Goal: Task Accomplishment & Management: Use online tool/utility

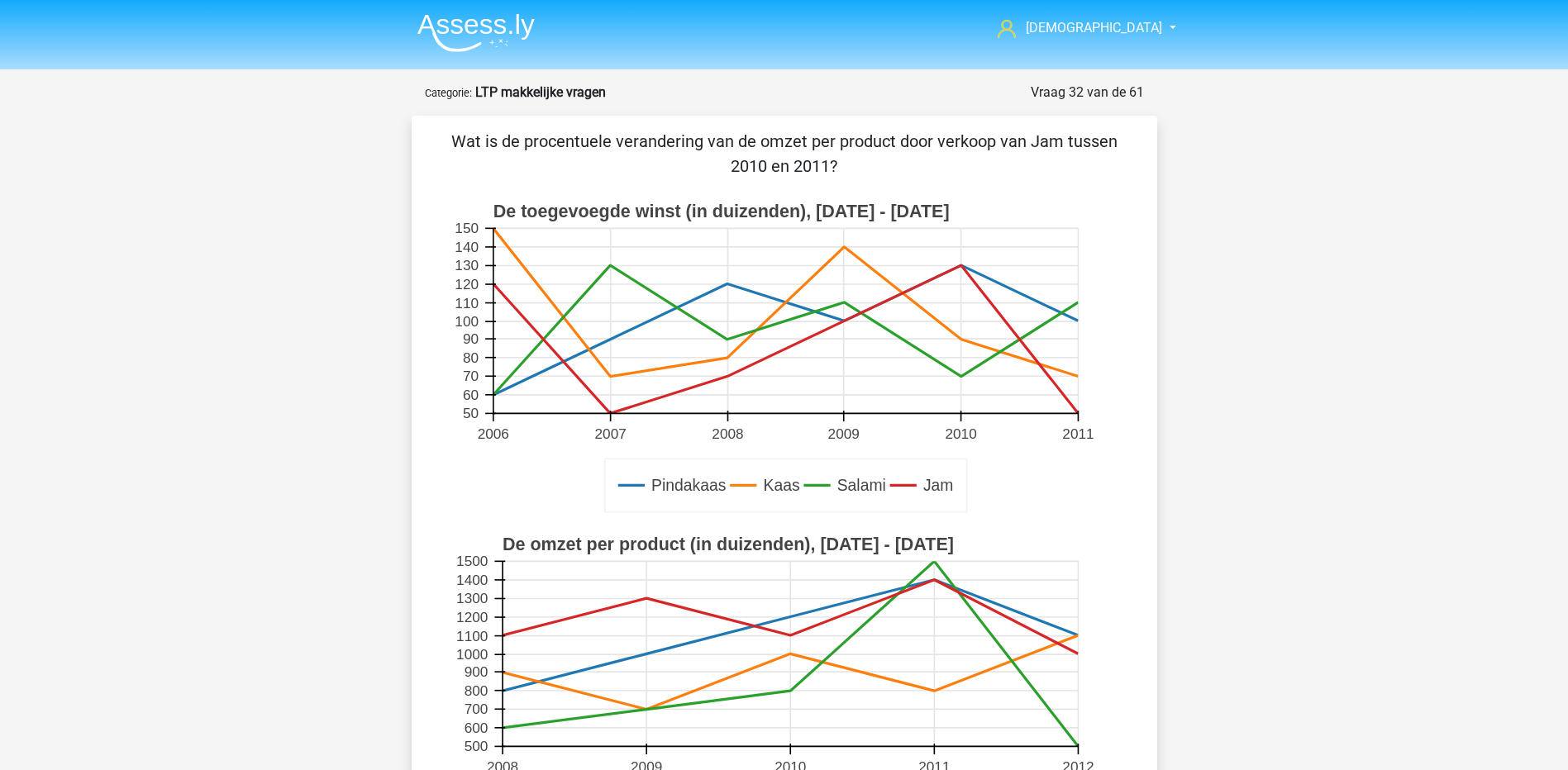
drag, startPoint x: 955, startPoint y: 411, endPoint x: 1013, endPoint y: 404, distance: 58.4
click at [955, 410] on rect at bounding box center [785, 321] width 585 height 185
click at [1077, 419] on rect at bounding box center [784, 359] width 666 height 333
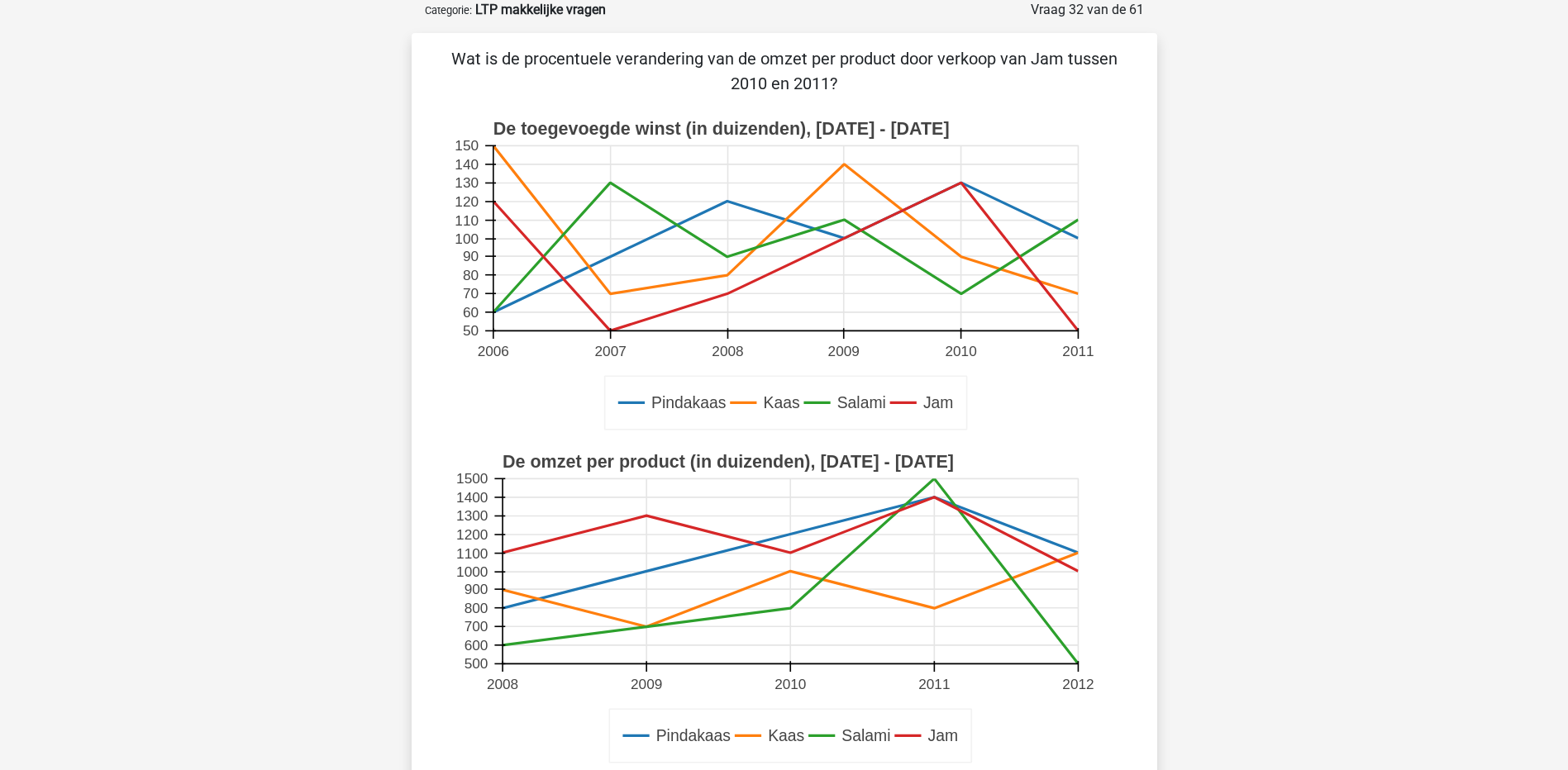
scroll to position [165, 0]
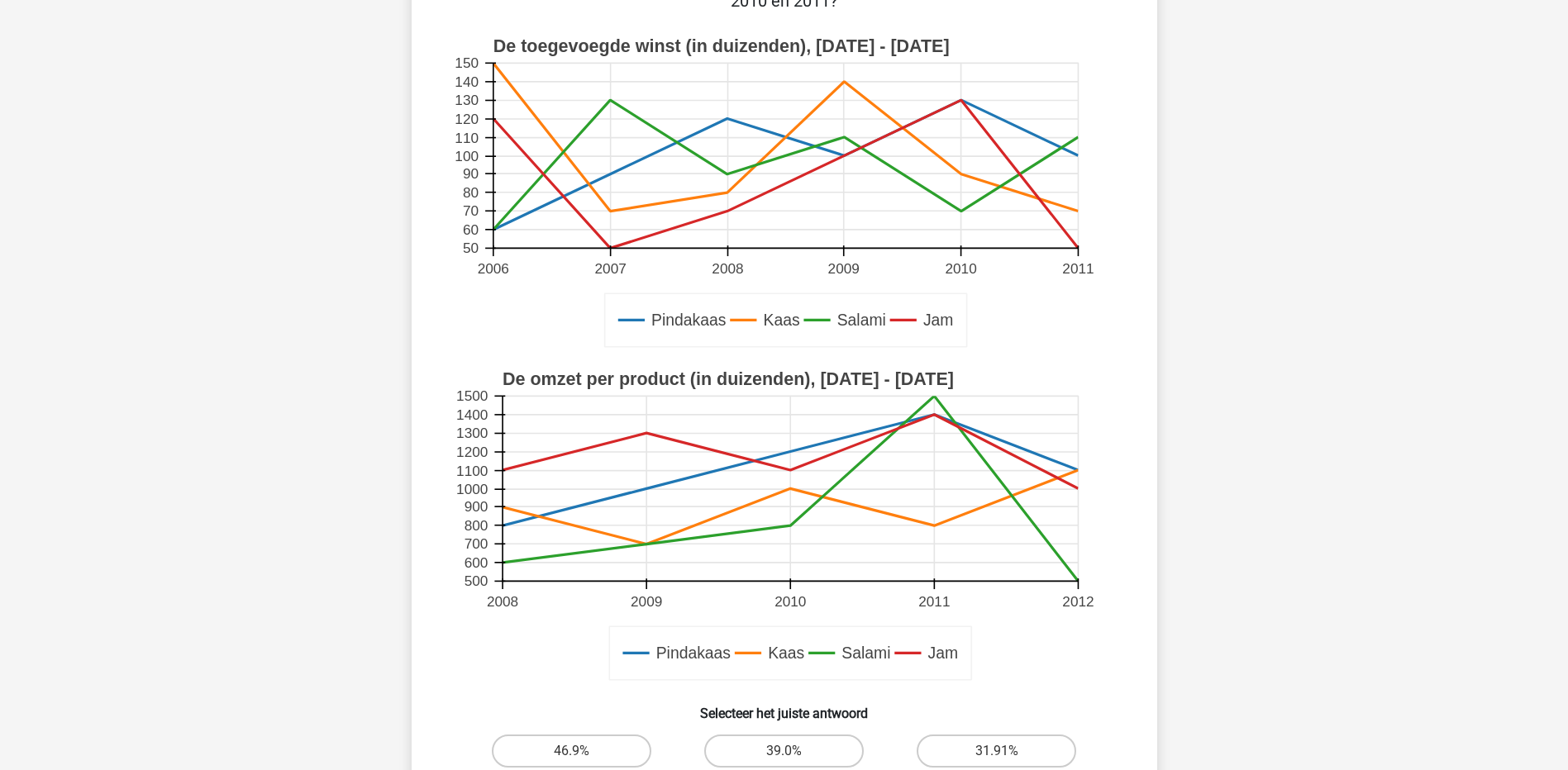
click at [787, 474] on rect at bounding box center [790, 489] width 575 height 185
click at [935, 418] on rect at bounding box center [790, 489] width 575 height 185
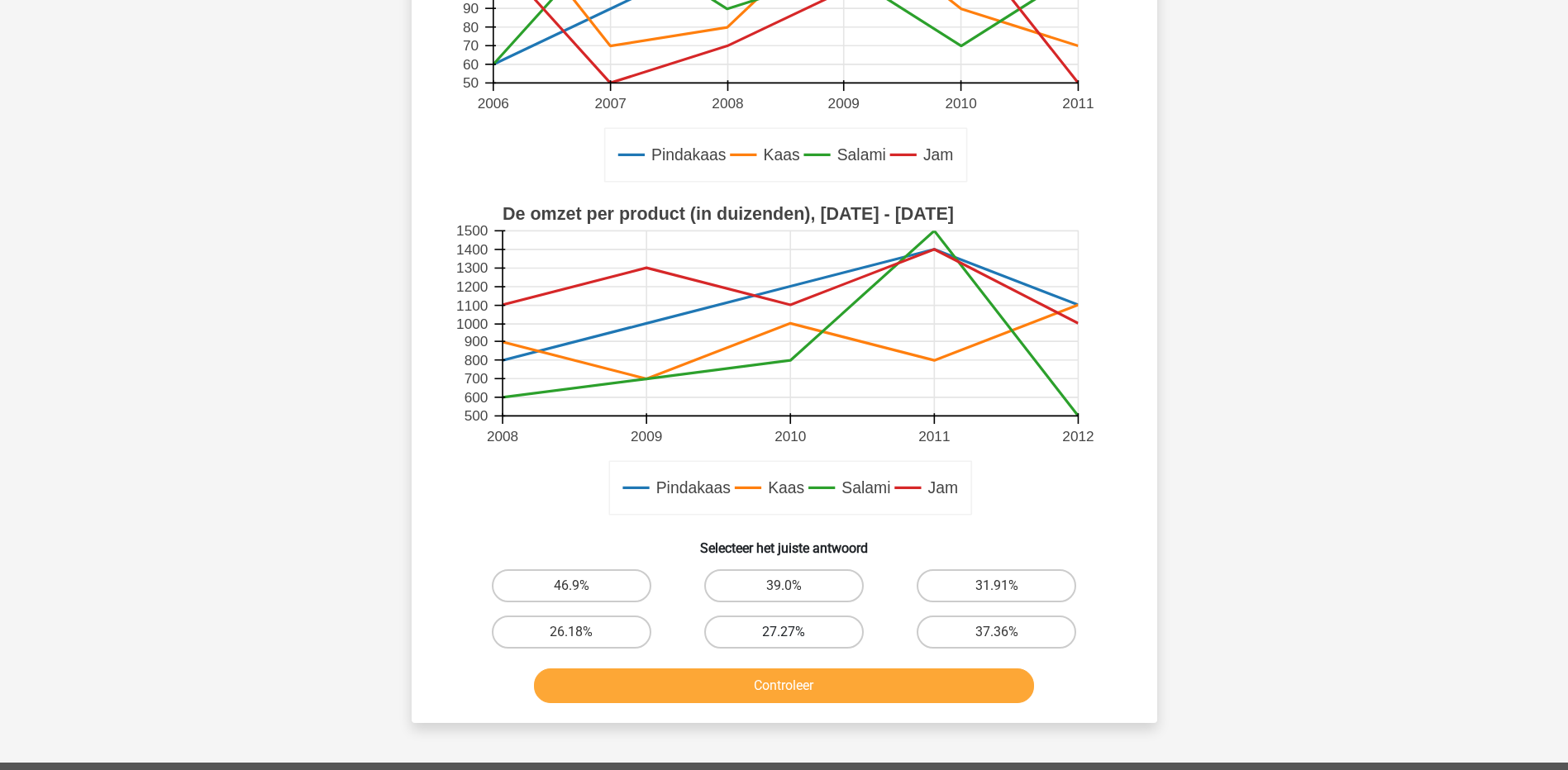
click at [795, 639] on label "27.27%" at bounding box center [784, 632] width 159 height 33
click at [794, 639] on input "27.27%" at bounding box center [788, 637] width 11 height 11
radio input "true"
click at [797, 693] on button "Controleer" at bounding box center [784, 686] width 500 height 35
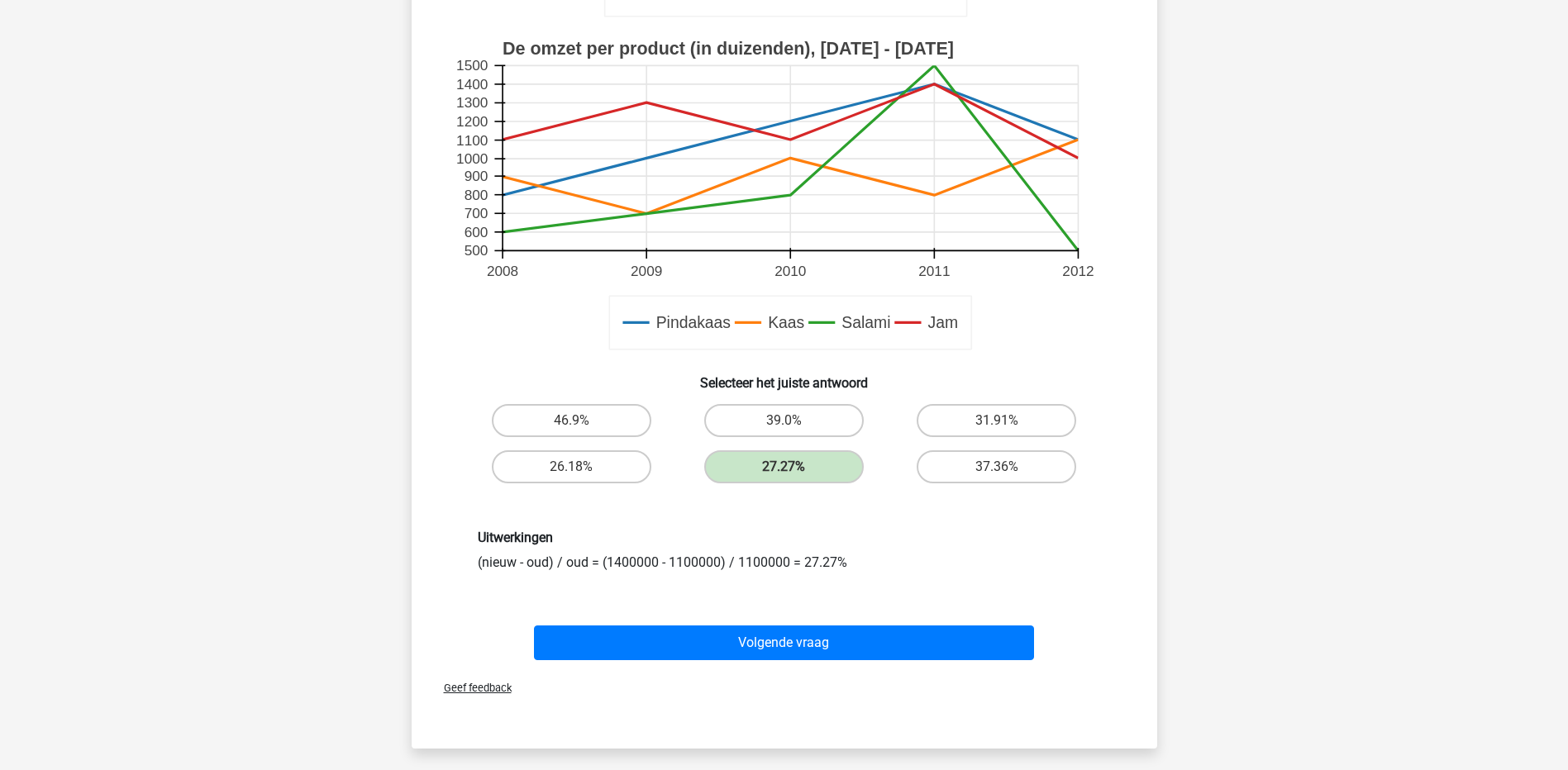
scroll to position [578, 0]
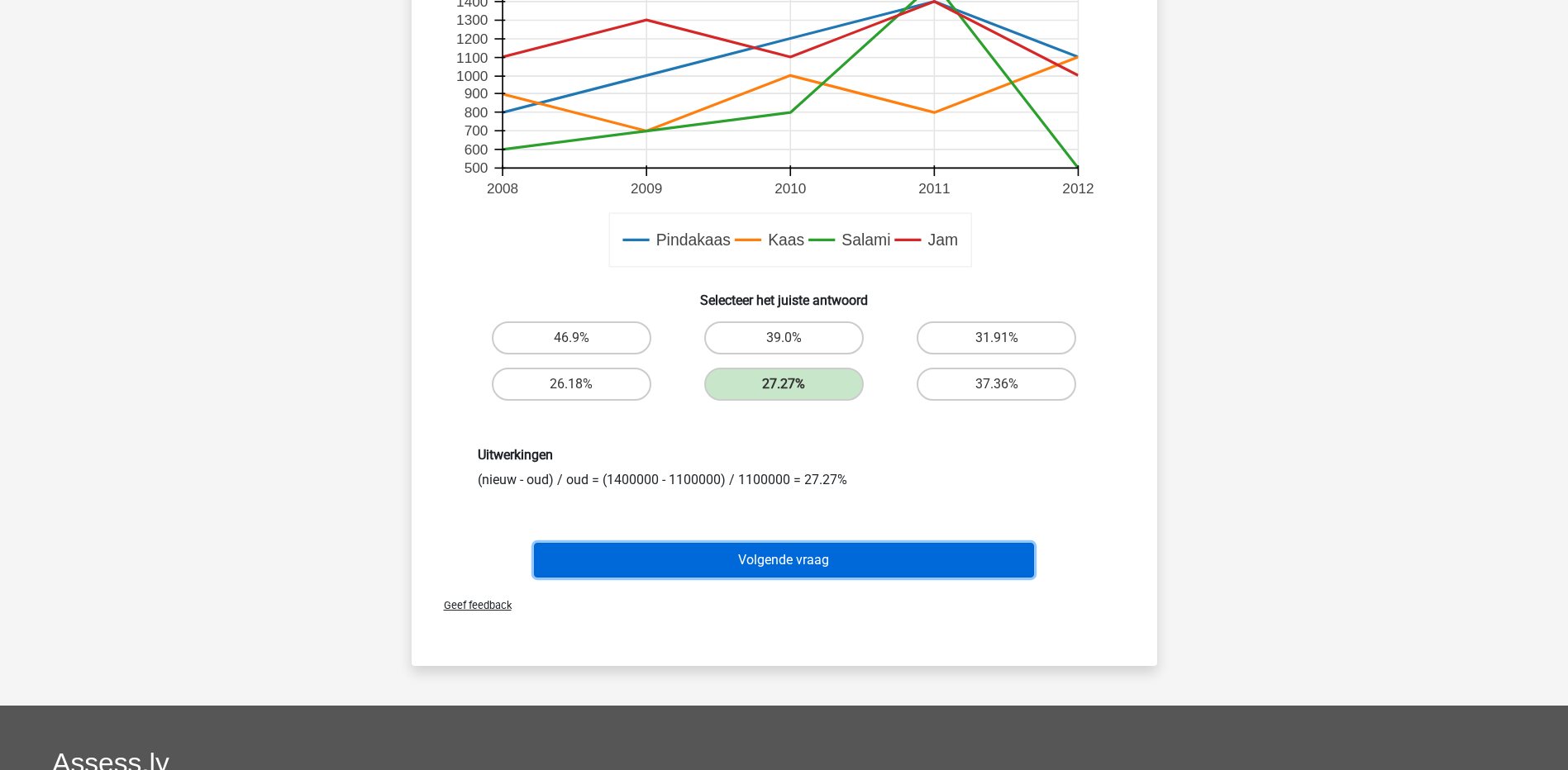
click at [778, 555] on button "Volgende vraag" at bounding box center [784, 560] width 500 height 35
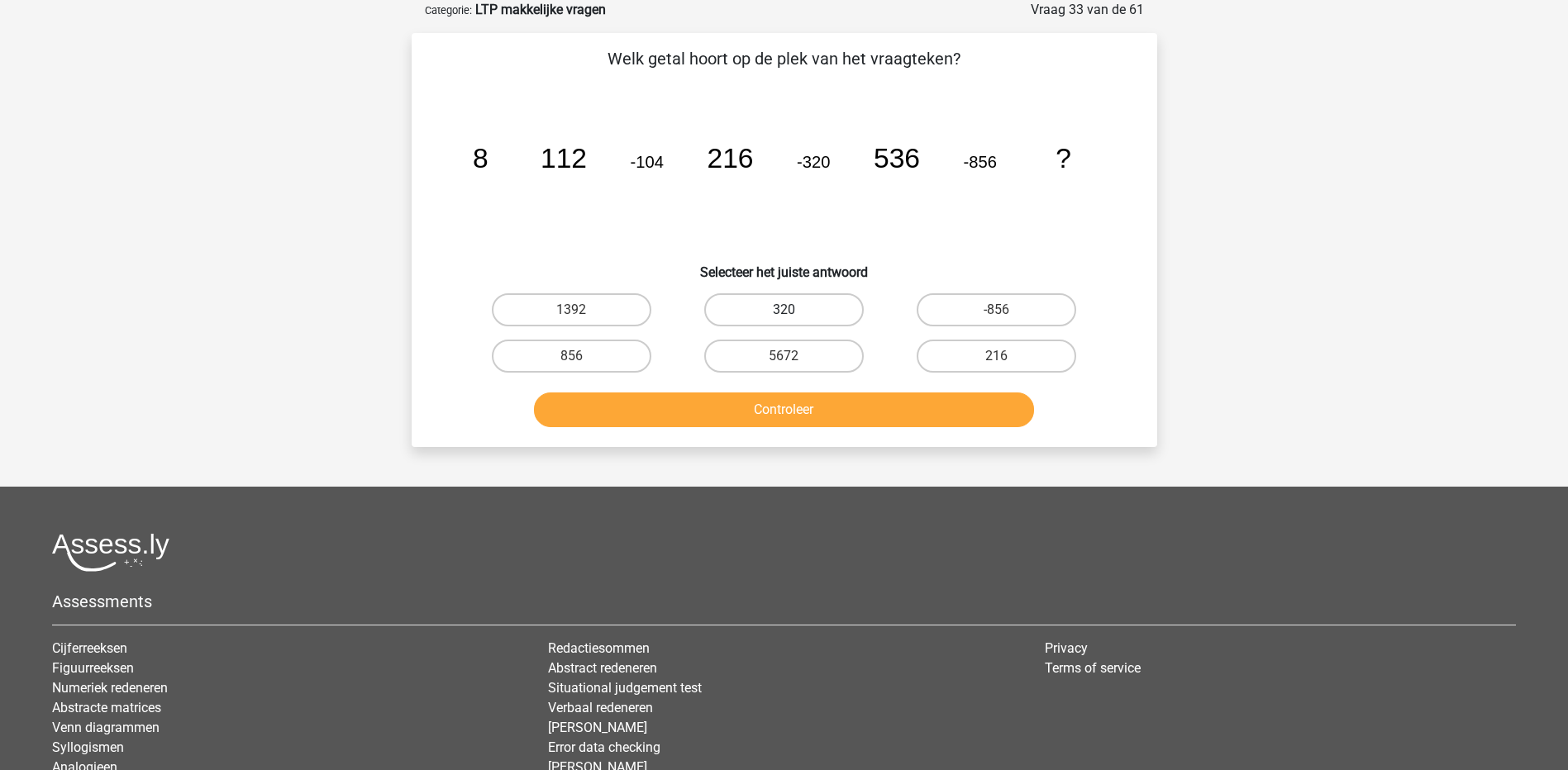
click at [828, 313] on label "320" at bounding box center [784, 310] width 159 height 33
click at [794, 313] on input "320" at bounding box center [788, 315] width 11 height 11
radio input "true"
click at [841, 408] on button "Controleer" at bounding box center [784, 409] width 500 height 35
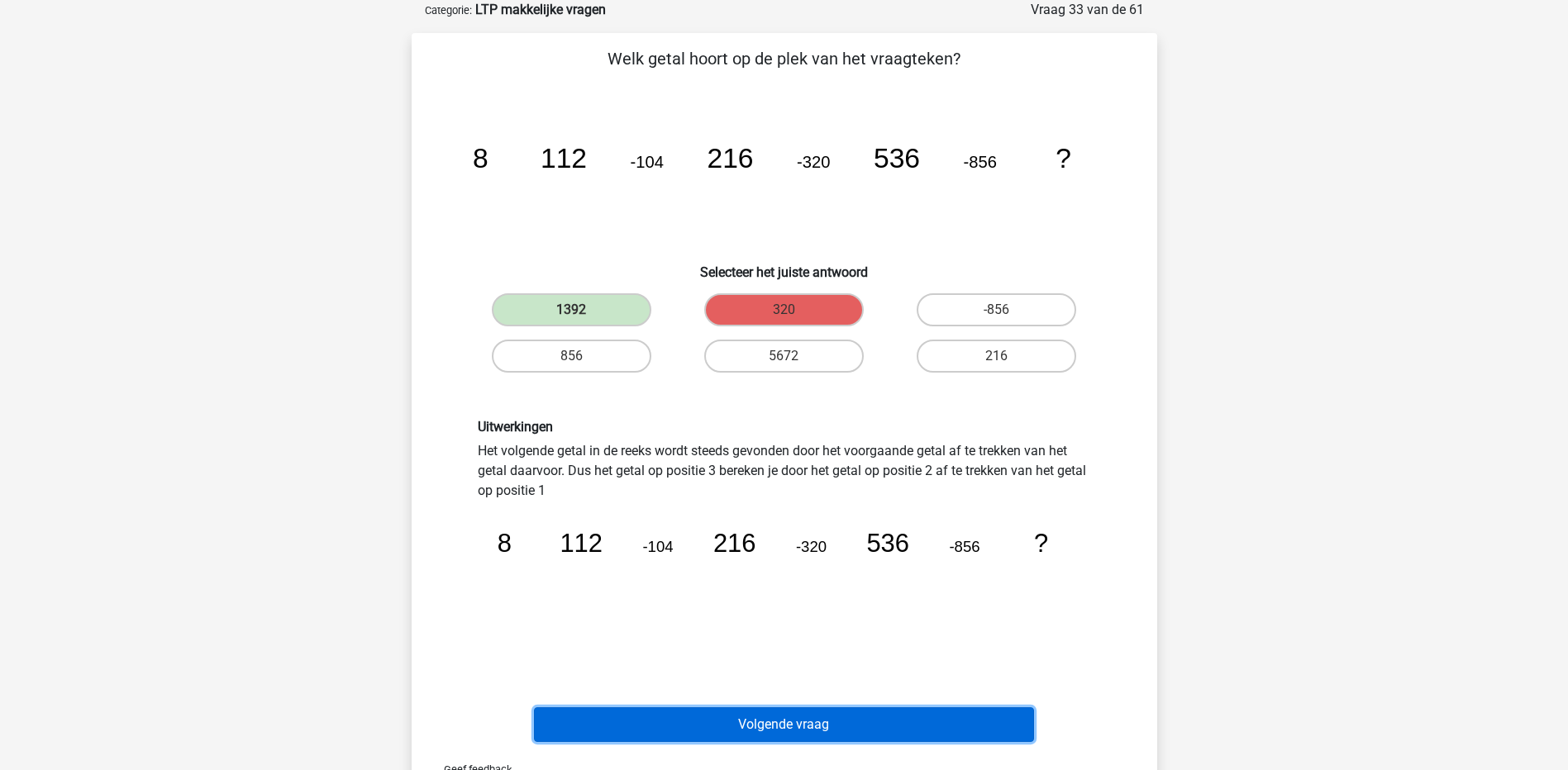
click at [825, 713] on button "Volgende vraag" at bounding box center [784, 725] width 500 height 35
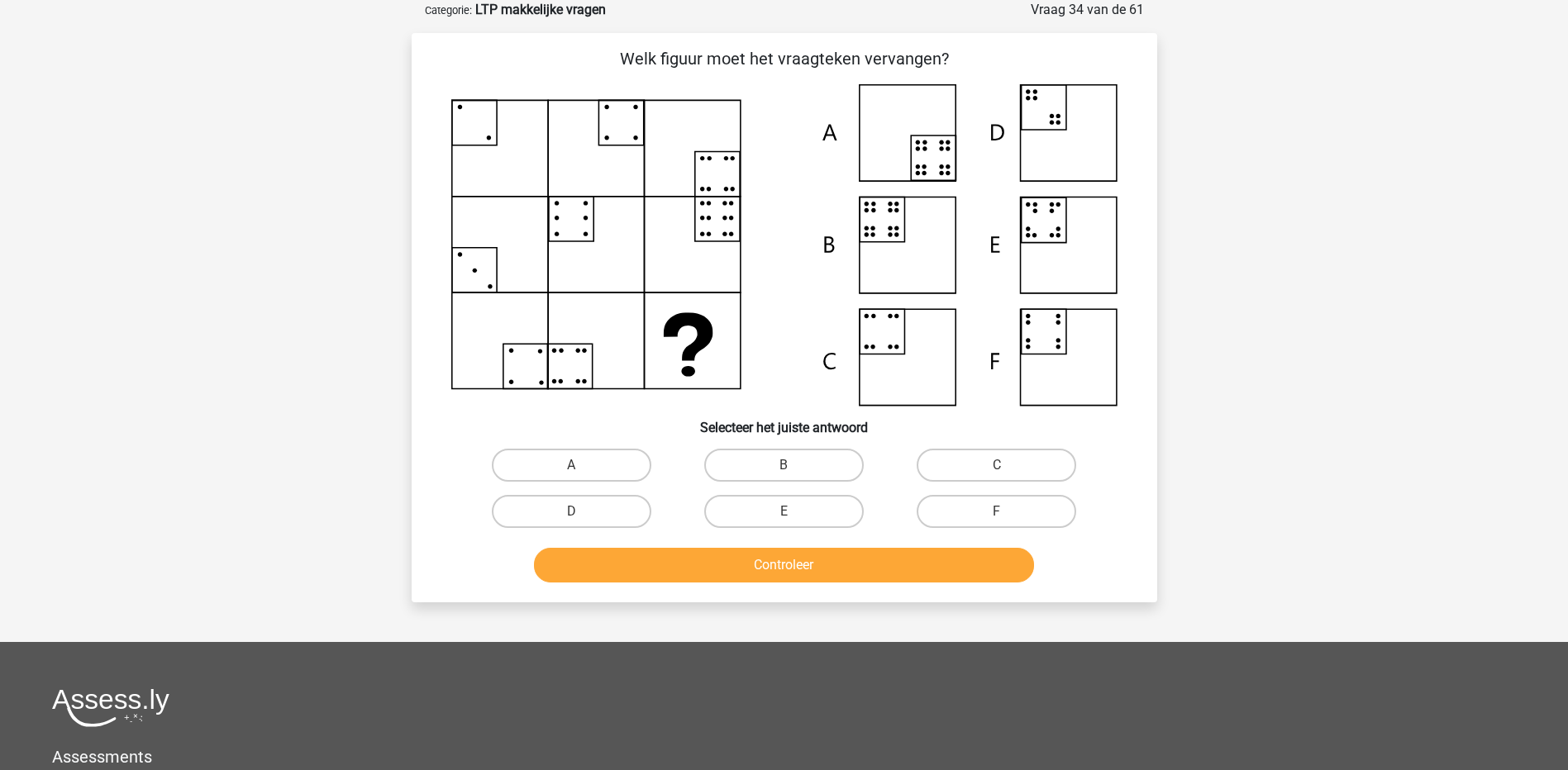
click at [664, 312] on icon at bounding box center [784, 245] width 666 height 321
click at [785, 456] on label "B" at bounding box center [784, 465] width 159 height 33
click at [785, 465] on input "B" at bounding box center [788, 470] width 11 height 11
radio input "true"
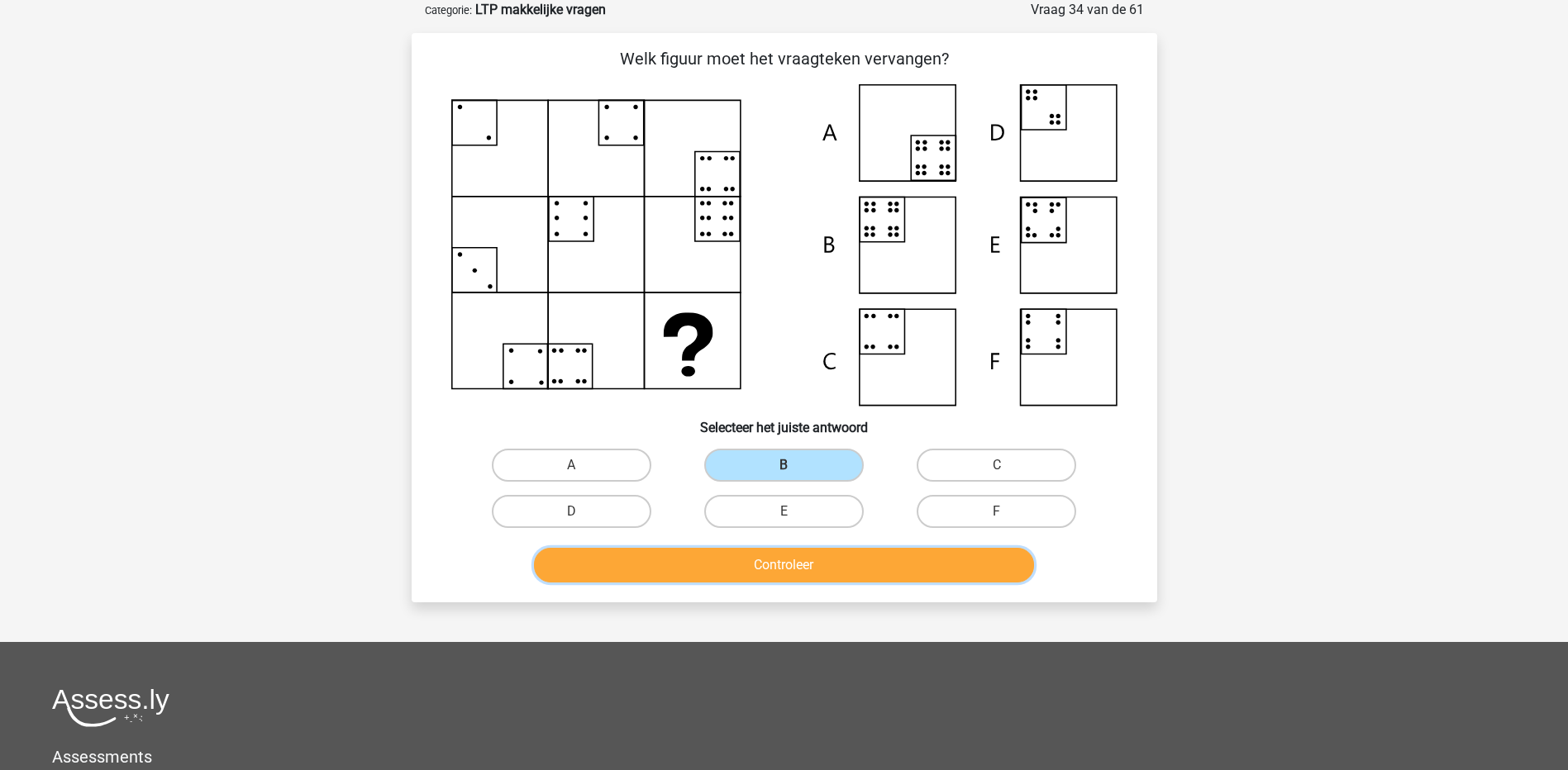
click at [828, 565] on button "Controleer" at bounding box center [784, 565] width 500 height 35
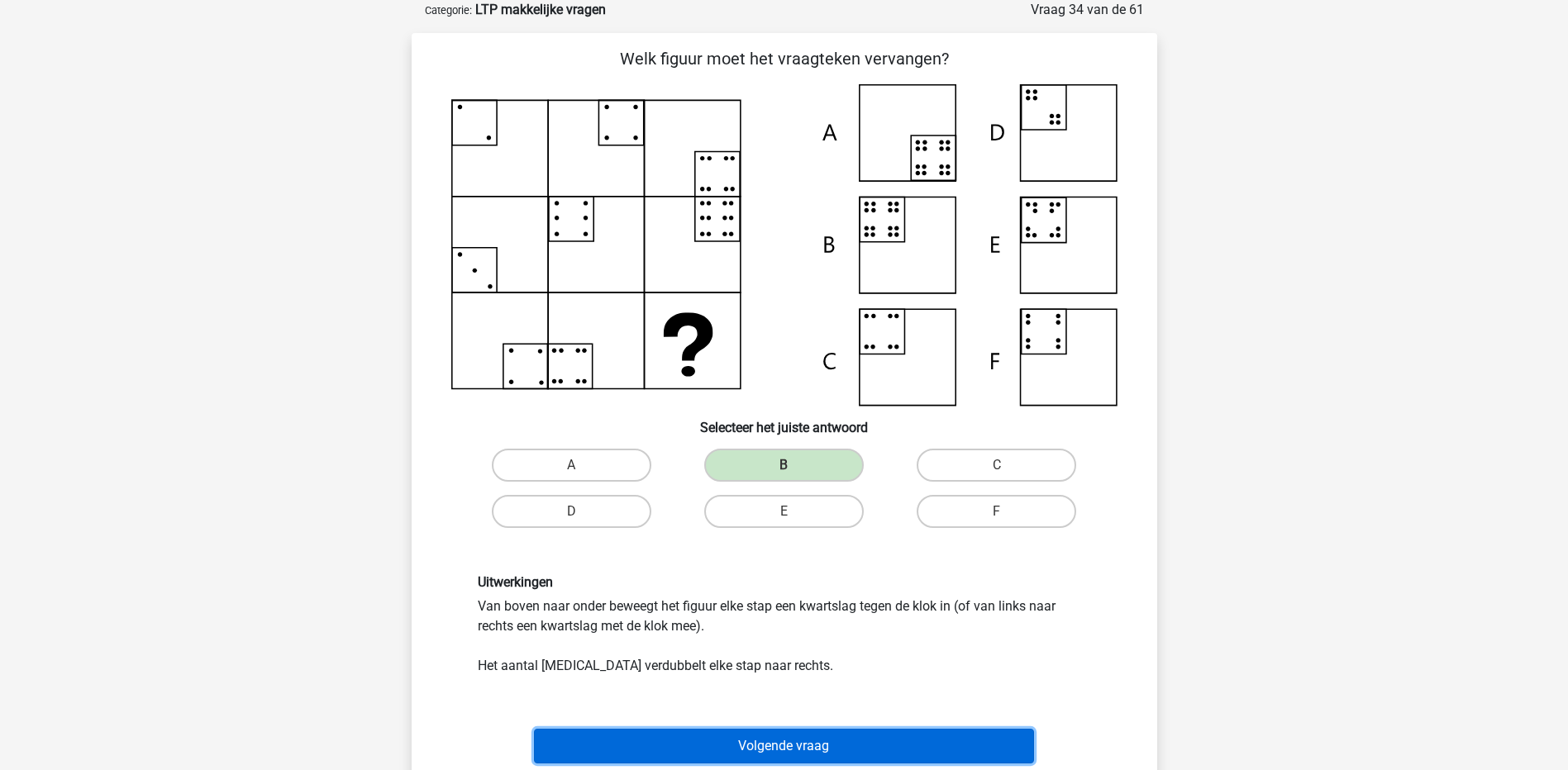
drag, startPoint x: 789, startPoint y: 743, endPoint x: 785, endPoint y: 716, distance: 27.3
click at [791, 734] on button "Volgende vraag" at bounding box center [784, 746] width 500 height 35
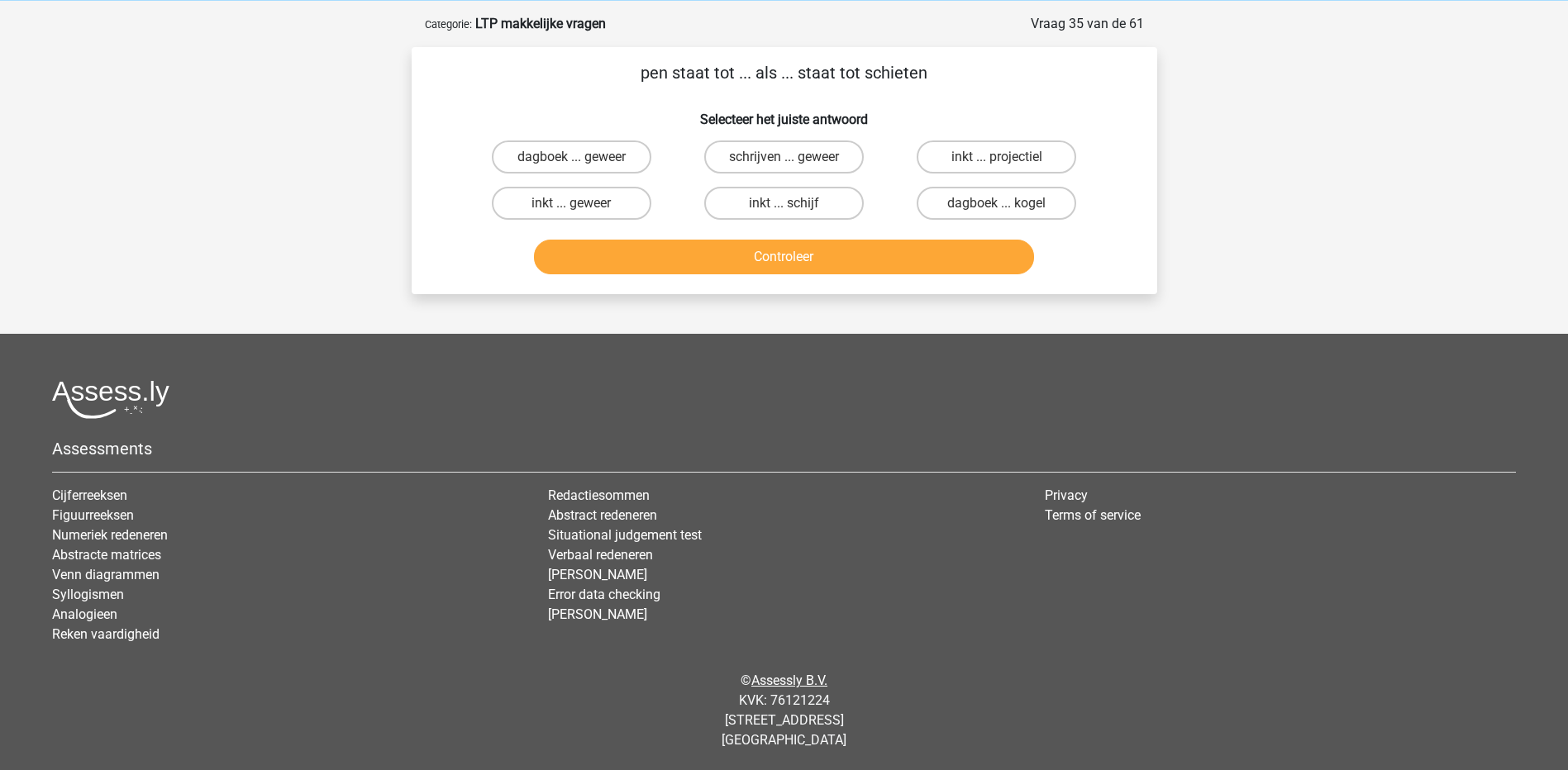
scroll to position [69, 0]
click at [757, 160] on label "schrijven ... geweer" at bounding box center [784, 156] width 159 height 33
click at [784, 160] on input "schrijven ... geweer" at bounding box center [788, 162] width 11 height 11
radio input "true"
click at [797, 260] on button "Controleer" at bounding box center [784, 257] width 500 height 35
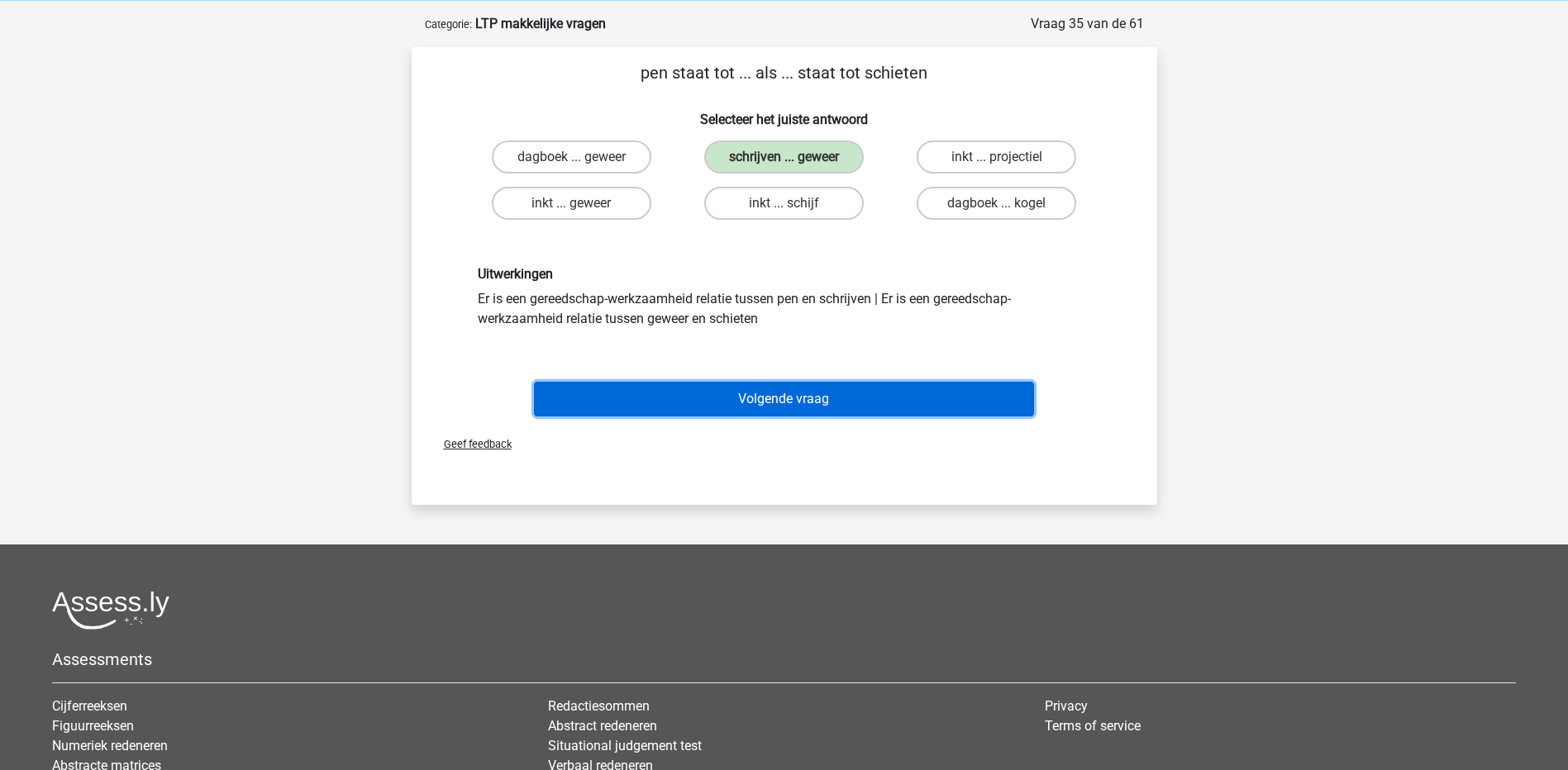
click at [801, 398] on button "Volgende vraag" at bounding box center [784, 399] width 500 height 35
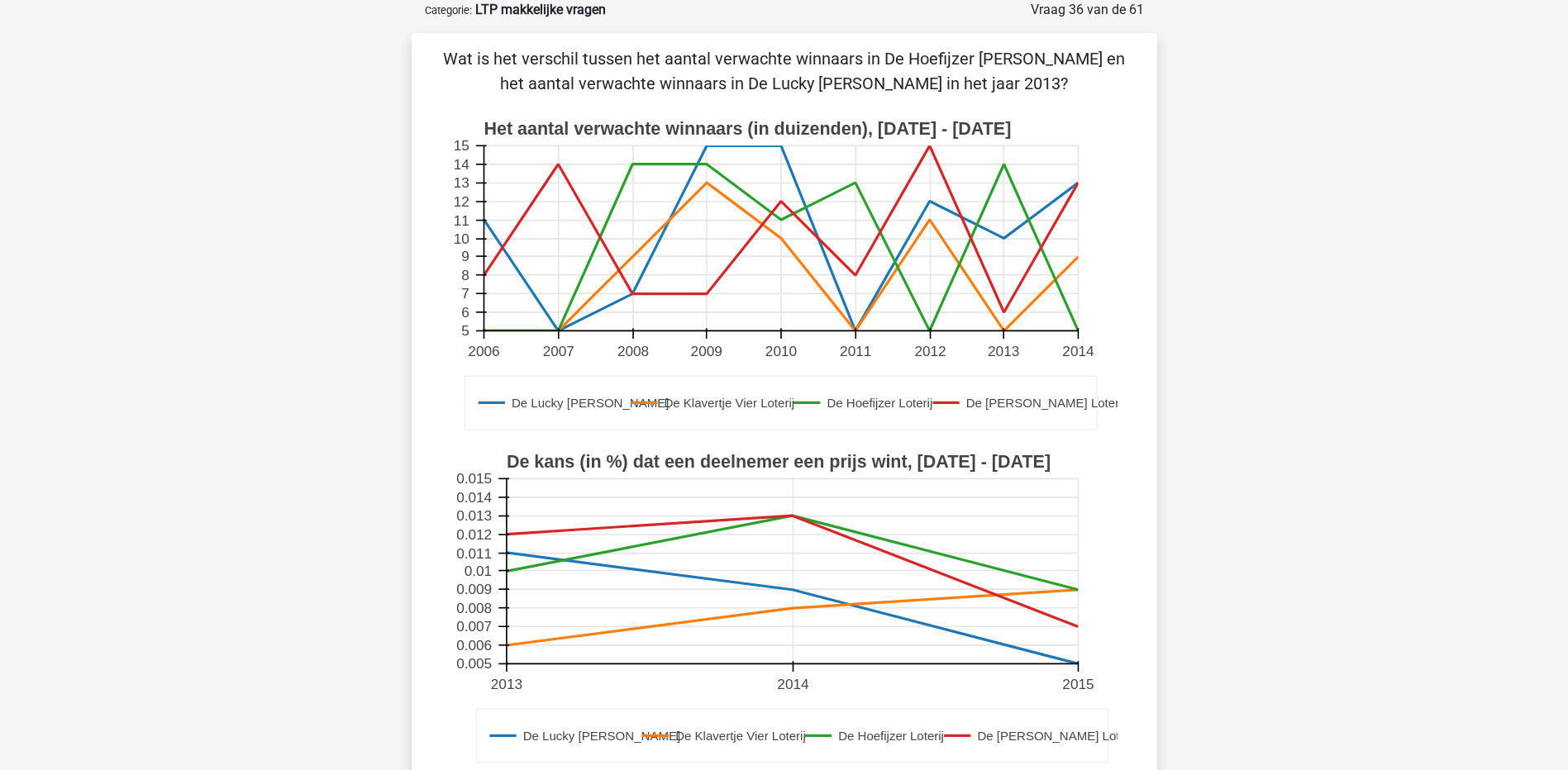
click at [1012, 166] on rect at bounding box center [781, 239] width 595 height 185
click at [1004, 239] on icon at bounding box center [781, 239] width 595 height 185
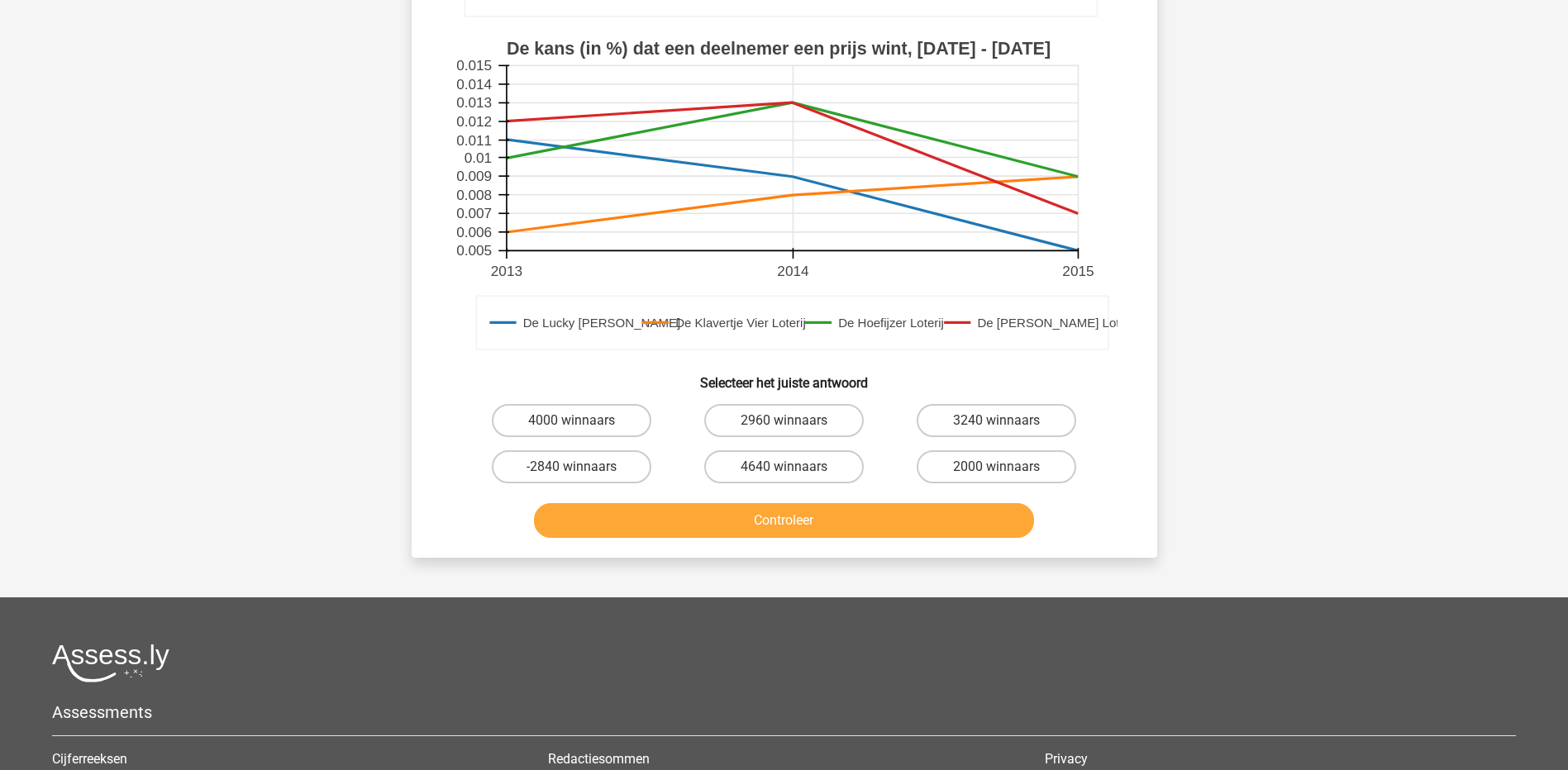
drag, startPoint x: 627, startPoint y: 421, endPoint x: 662, endPoint y: 456, distance: 49.5
click at [624, 421] on label "4000 winnaars" at bounding box center [572, 420] width 159 height 33
click at [582, 421] on input "4000 winnaars" at bounding box center [575, 426] width 11 height 11
radio input "true"
click at [784, 526] on button "Controleer" at bounding box center [784, 521] width 500 height 35
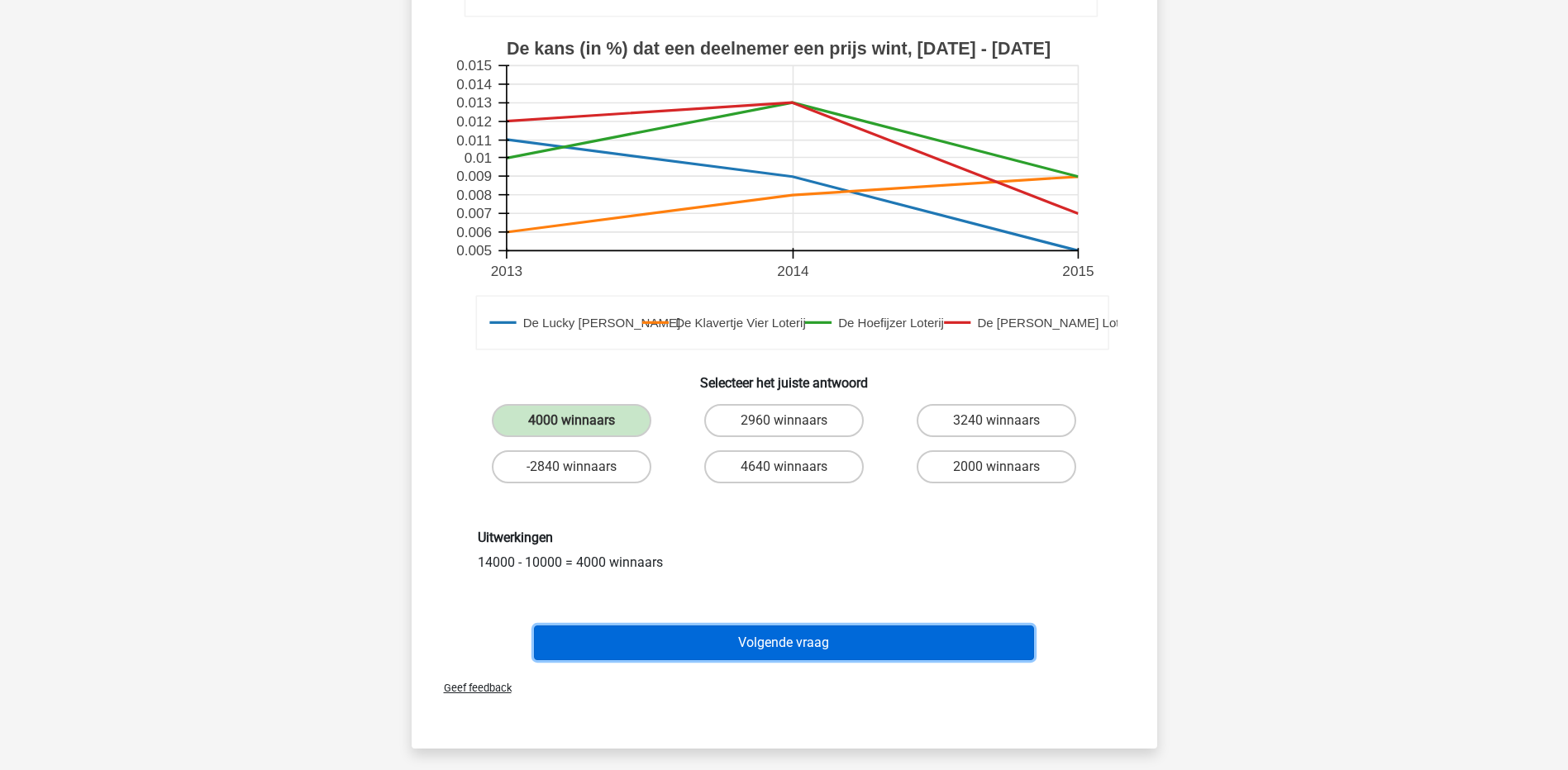
click at [875, 648] on button "Volgende vraag" at bounding box center [784, 642] width 500 height 35
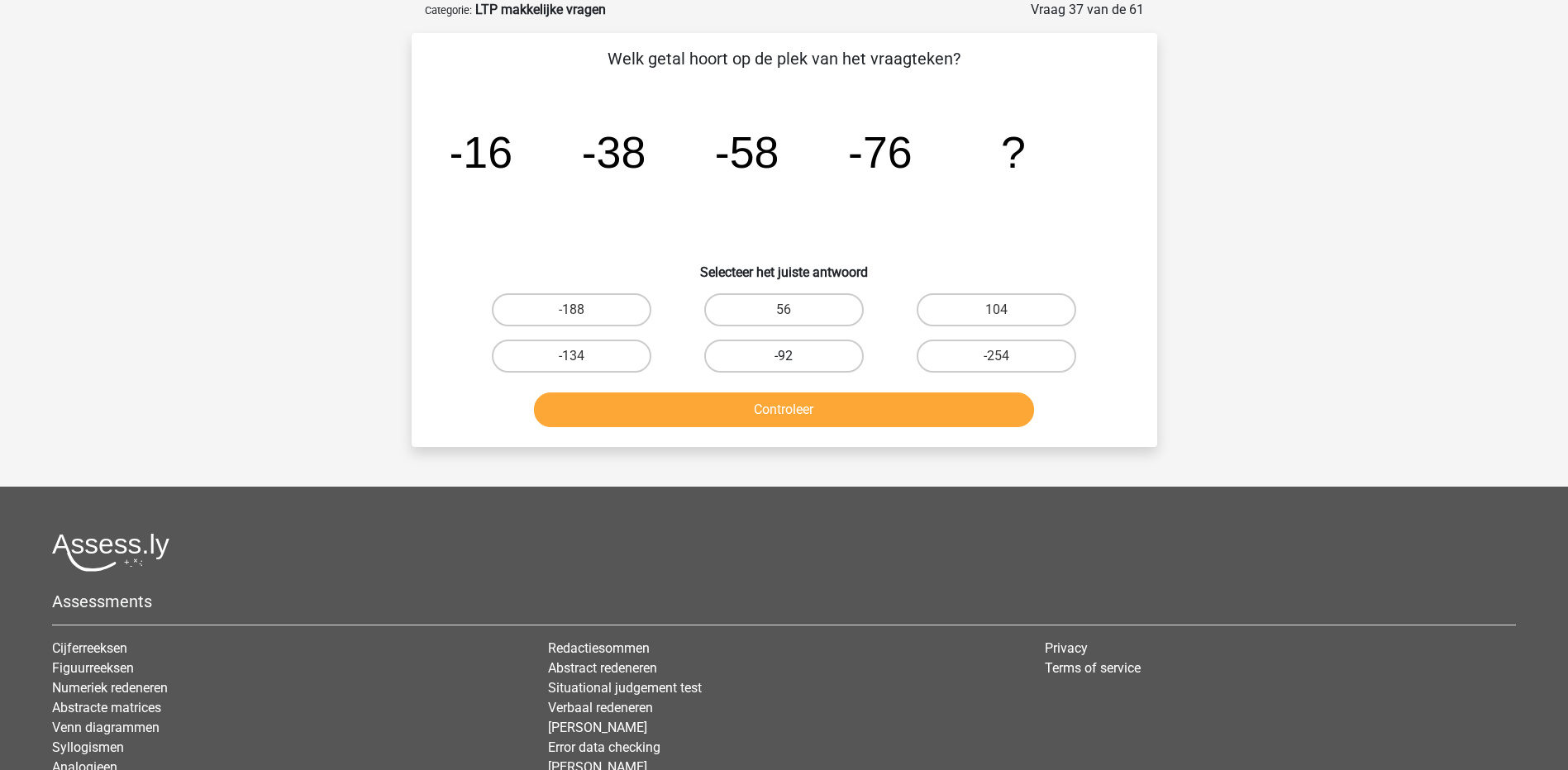
click at [819, 353] on label "-92" at bounding box center [784, 356] width 159 height 33
click at [794, 356] on input "-92" at bounding box center [788, 361] width 11 height 11
radio input "true"
click at [849, 421] on button "Controleer" at bounding box center [784, 409] width 500 height 35
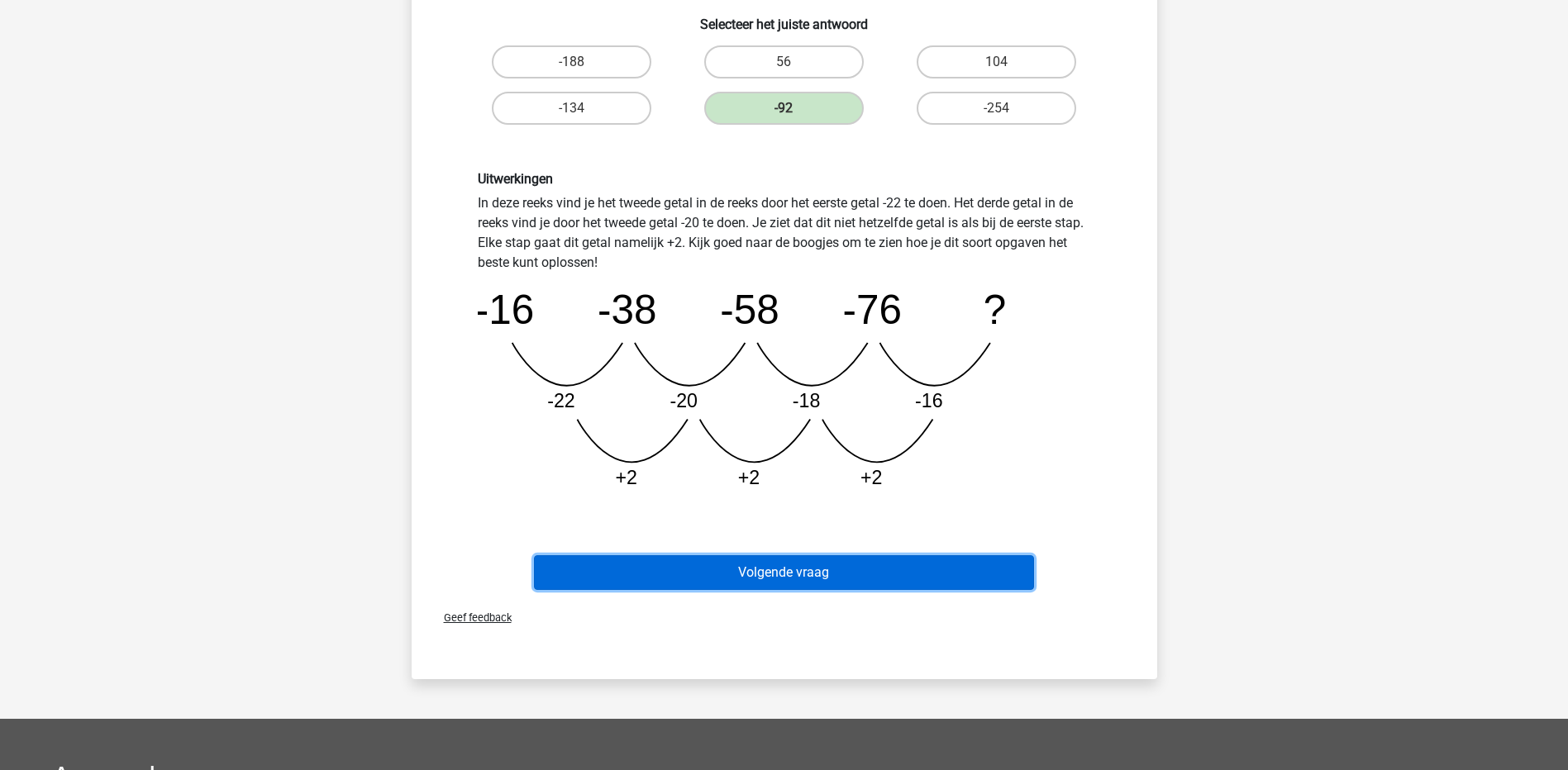
click at [899, 572] on button "Volgende vraag" at bounding box center [784, 572] width 500 height 35
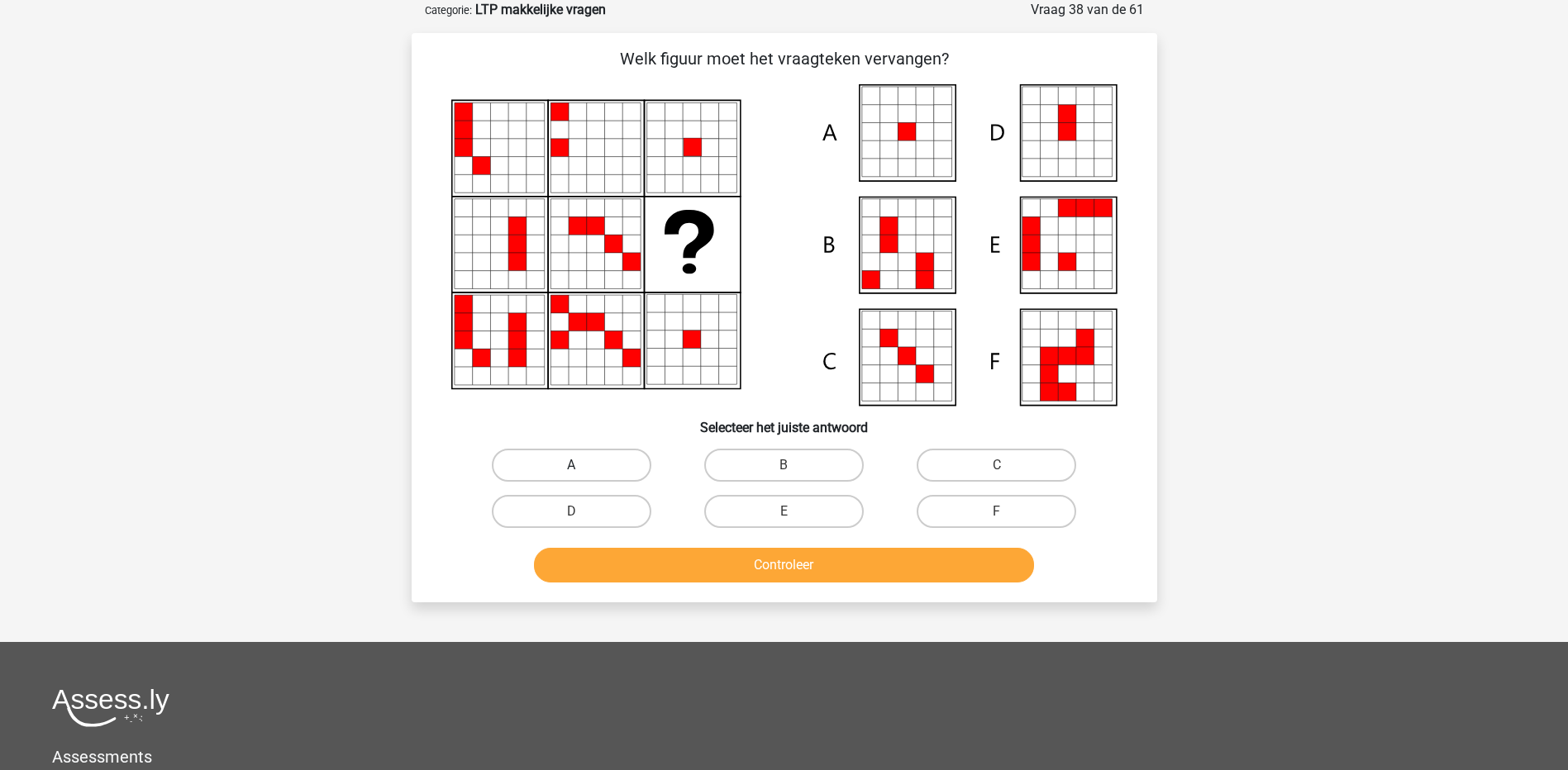
click at [538, 462] on label "A" at bounding box center [572, 465] width 159 height 33
click at [571, 465] on input "A" at bounding box center [575, 470] width 11 height 11
radio input "true"
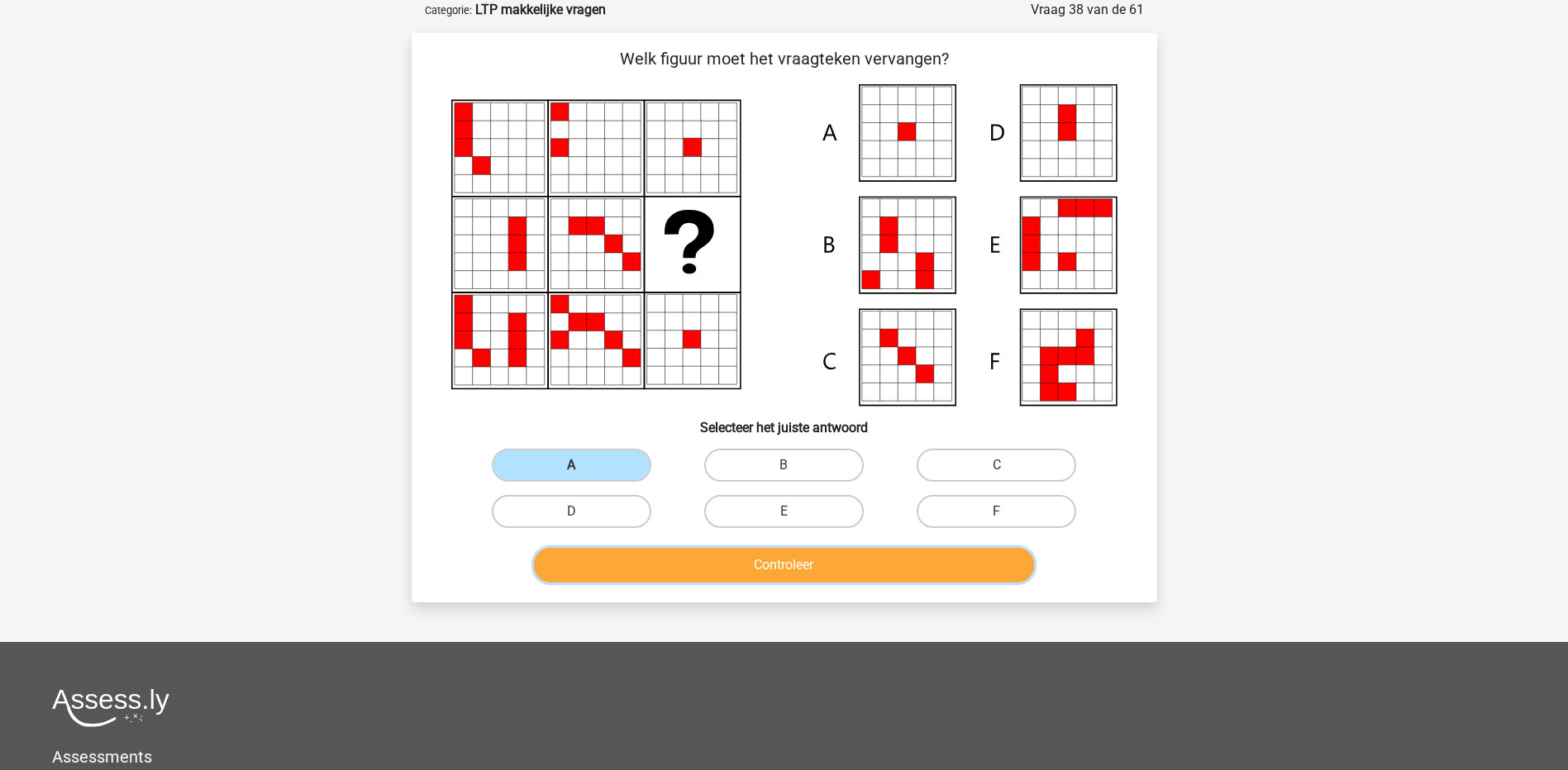
click at [677, 569] on button "Controleer" at bounding box center [784, 565] width 500 height 35
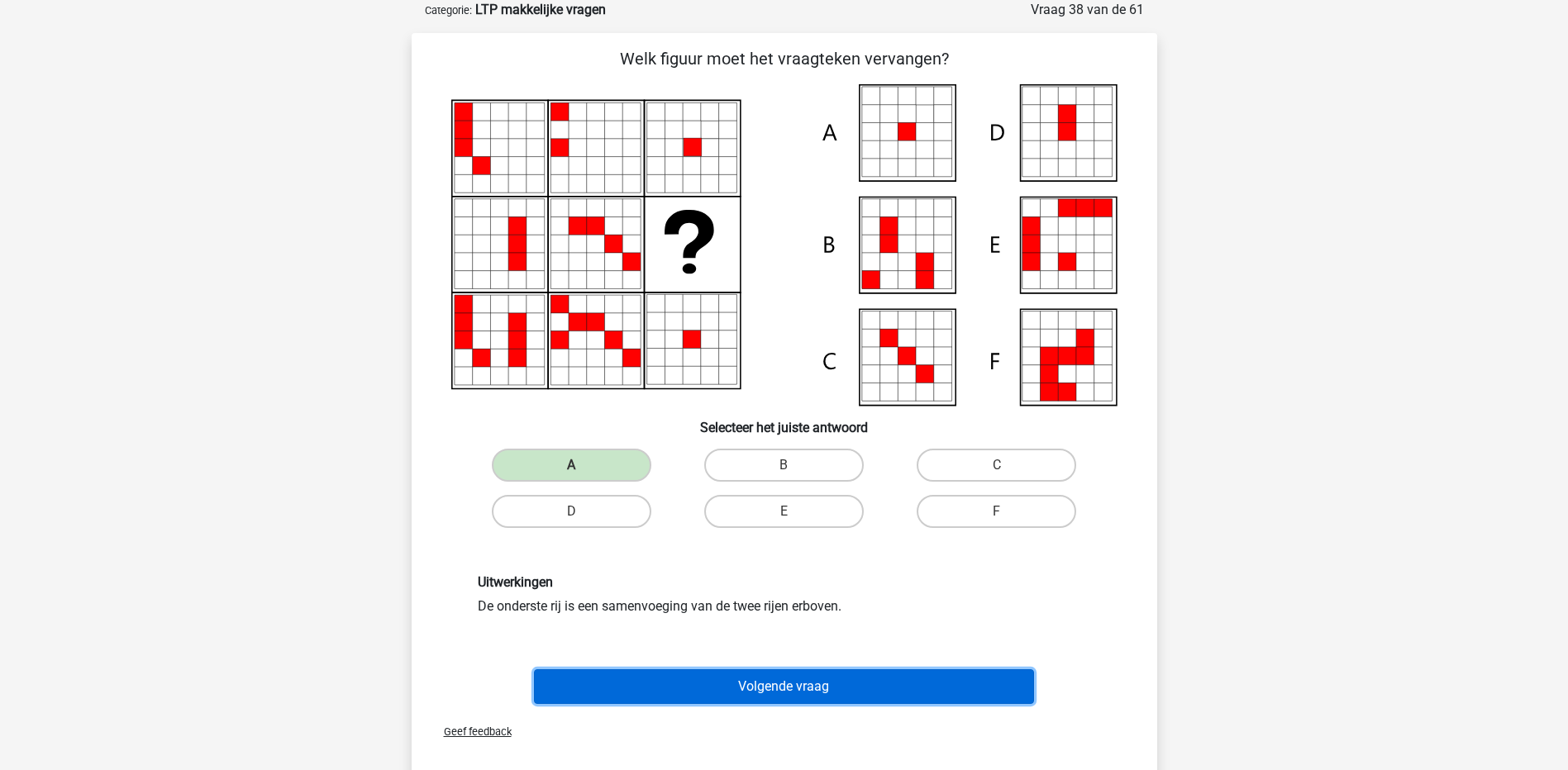
click at [740, 678] on button "Volgende vraag" at bounding box center [784, 687] width 500 height 35
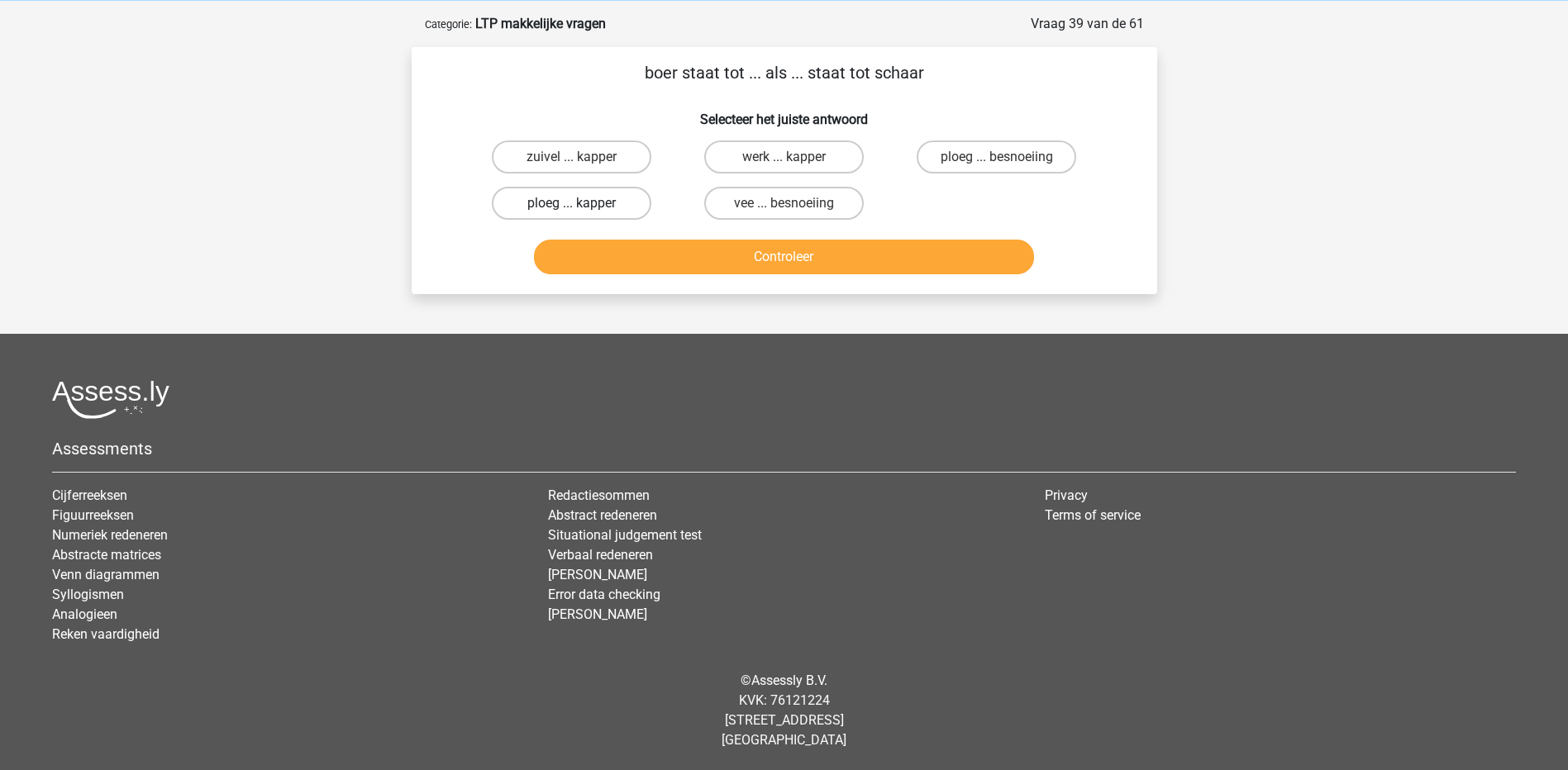
click at [620, 204] on label "ploeg ... kapper" at bounding box center [572, 203] width 159 height 33
click at [582, 204] on input "ploeg ... kapper" at bounding box center [575, 208] width 11 height 11
radio input "true"
click at [684, 246] on button "Controleer" at bounding box center [784, 257] width 500 height 35
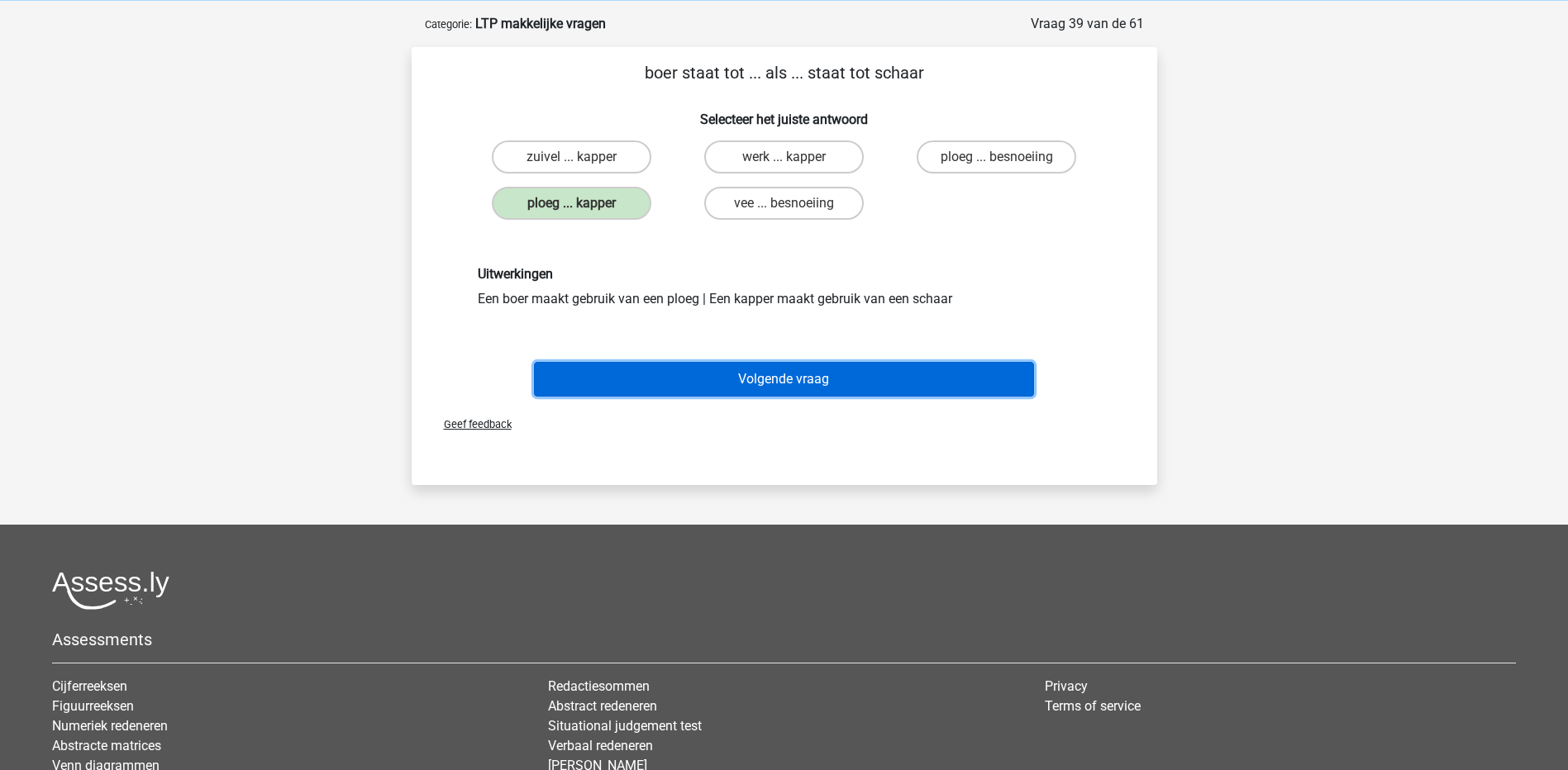
click at [767, 387] on button "Volgende vraag" at bounding box center [784, 379] width 500 height 35
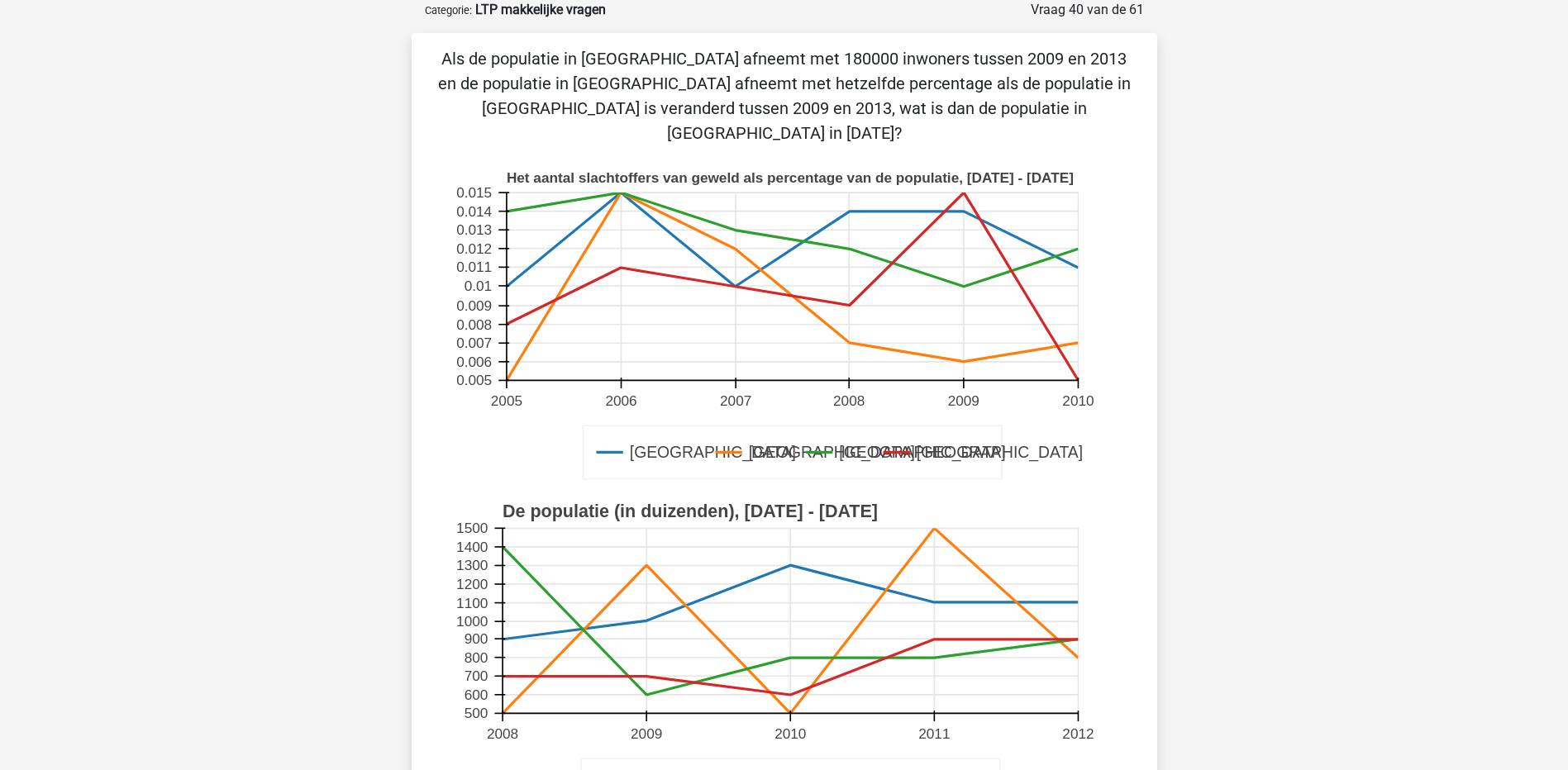
click at [754, 57] on p "Als de populatie in [GEOGRAPHIC_DATA] afneemt met 180000 inwoners tussen 2009 e…" at bounding box center [784, 95] width 692 height 99
